Goal: Task Accomplishment & Management: Use online tool/utility

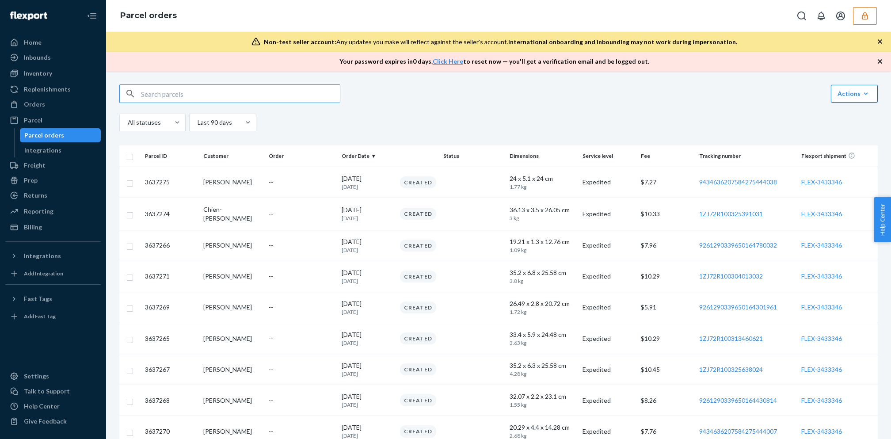
click at [860, 99] on button "Link Parcels to Flexport Freight Shipments Cancel Parcel Orders Create Parcel O…" at bounding box center [854, 94] width 47 height 18
click at [829, 120] on button "Link Parcels to Flexport Freight Shipments" at bounding box center [802, 115] width 147 height 19
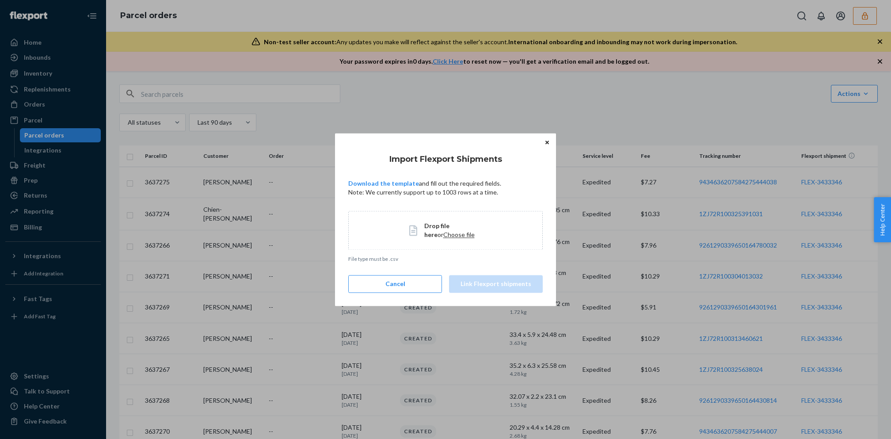
click at [443, 238] on span "Choose file" at bounding box center [458, 235] width 31 height 8
click at [500, 281] on button "Link Flexport shipments" at bounding box center [496, 284] width 94 height 18
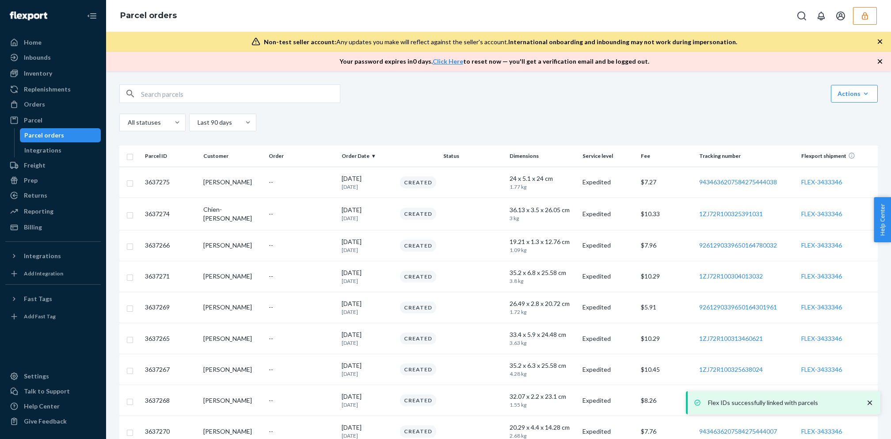
click at [295, 94] on input "text" at bounding box center [240, 94] width 199 height 18
paste input "3444273"
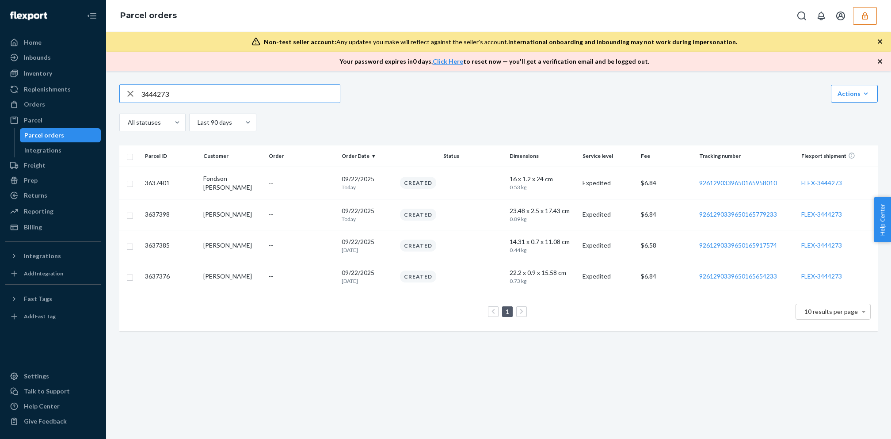
type input "3444273"
click at [227, 99] on input "3444273" at bounding box center [240, 94] width 199 height 18
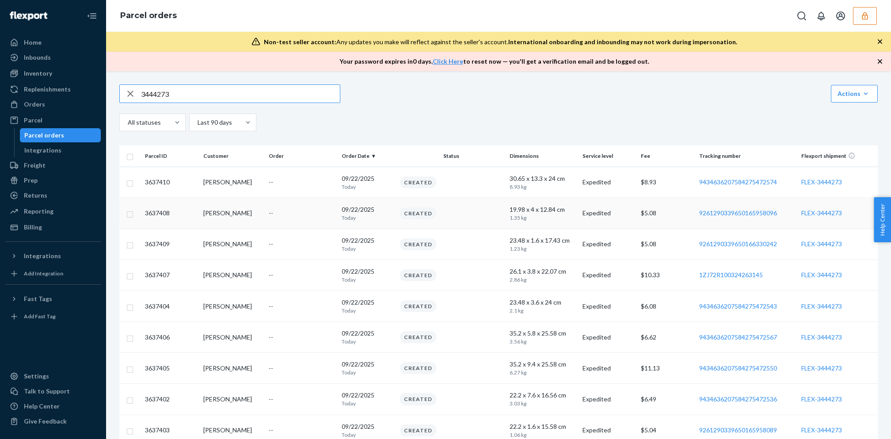
scroll to position [84, 0]
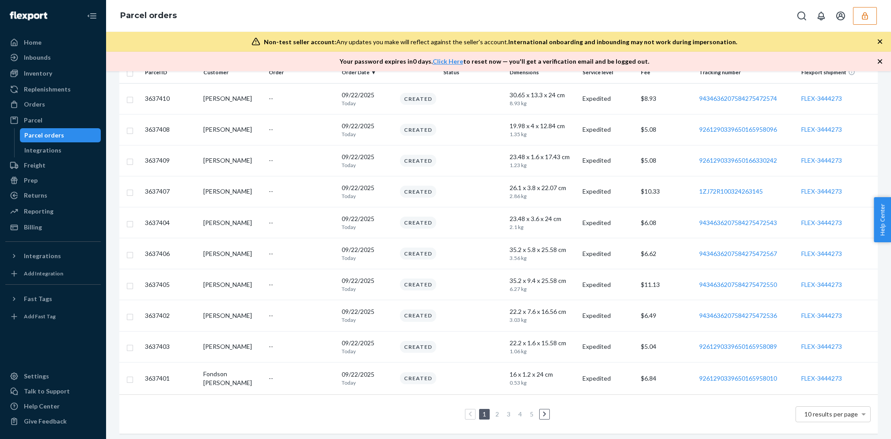
click at [533, 412] on link "5" at bounding box center [531, 414] width 7 height 8
